Goal: Find specific page/section: Find specific page/section

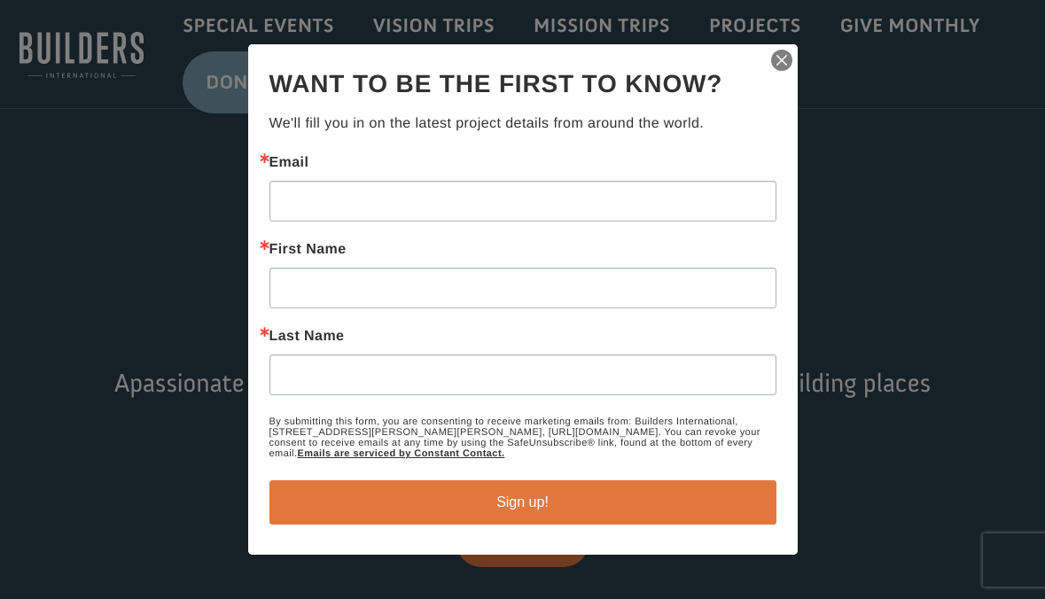
click at [777, 66] on img "button" at bounding box center [782, 60] width 25 height 25
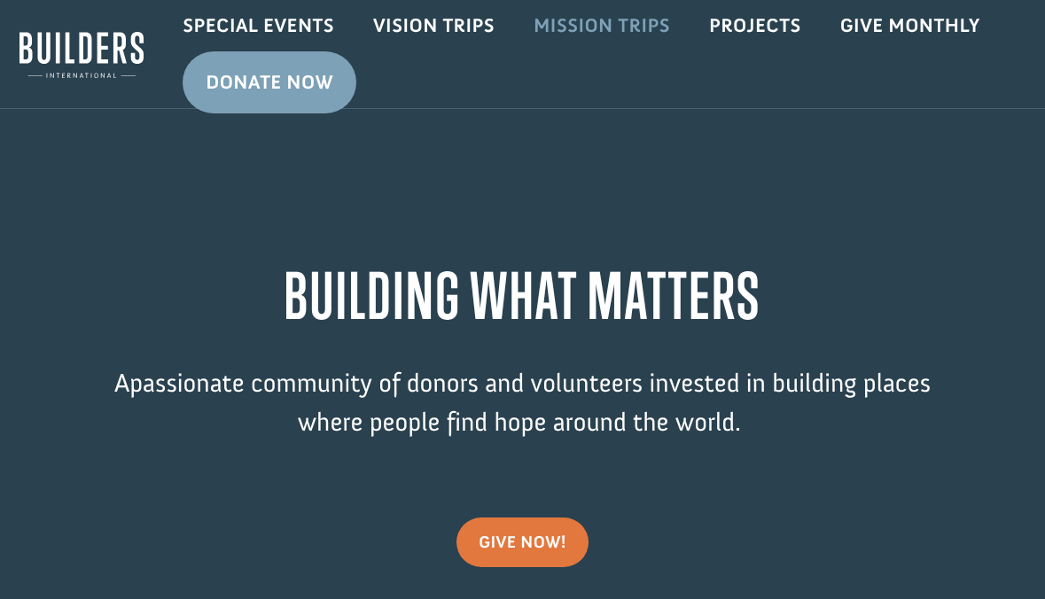
click at [601, 35] on link "Mission Trips" at bounding box center [602, 25] width 176 height 51
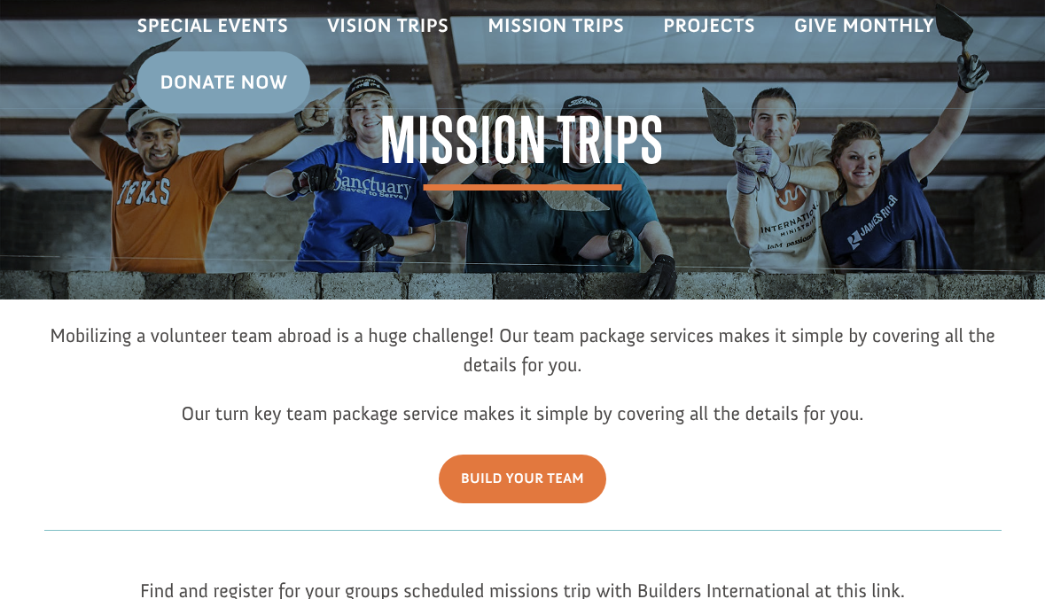
click at [602, 29] on link "Mission Trips" at bounding box center [556, 25] width 176 height 51
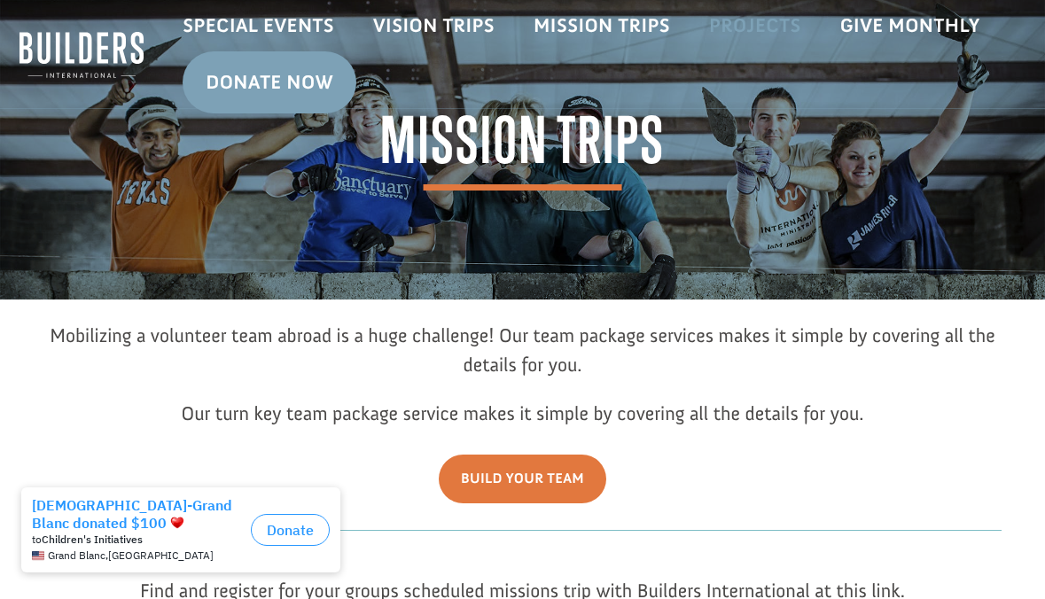
click at [731, 22] on link "Projects" at bounding box center [755, 25] width 131 height 51
